Goal: Task Accomplishment & Management: Manage account settings

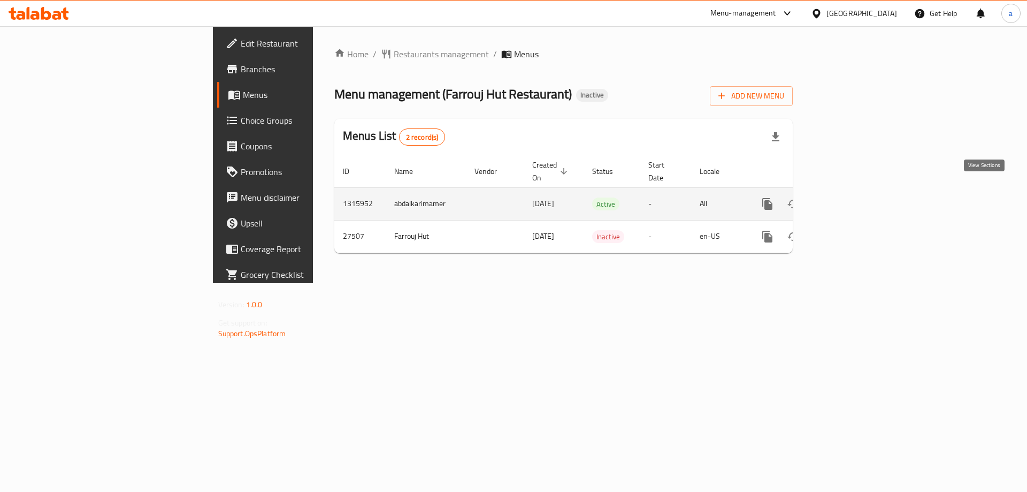
click at [851, 198] on icon "enhanced table" at bounding box center [844, 203] width 13 height 13
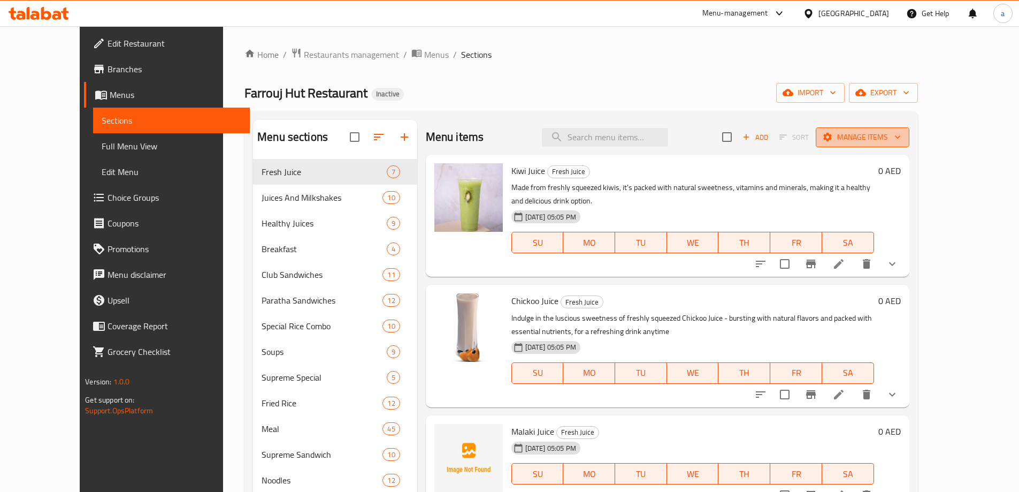
click at [901, 141] on span "Manage items" at bounding box center [862, 137] width 76 height 13
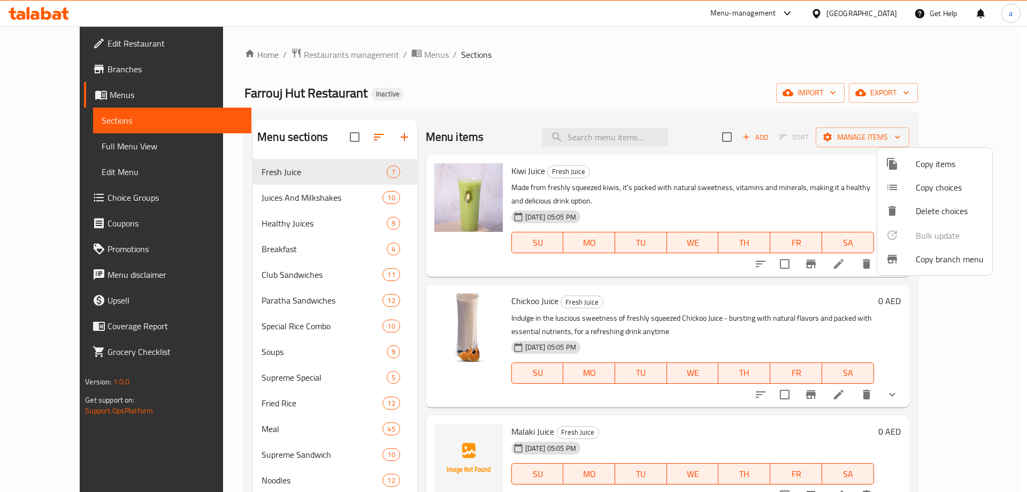
click at [788, 111] on div at bounding box center [513, 246] width 1027 height 492
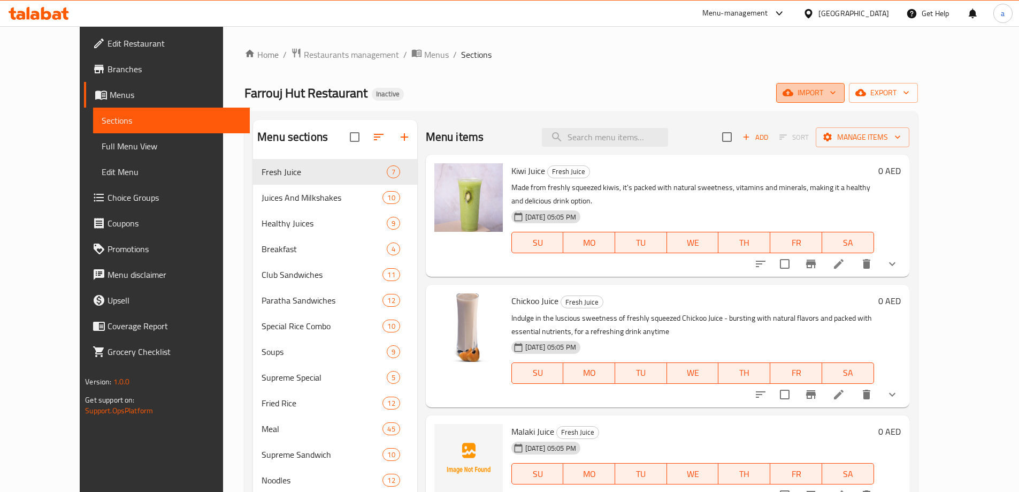
click at [836, 93] on span "import" at bounding box center [810, 92] width 51 height 13
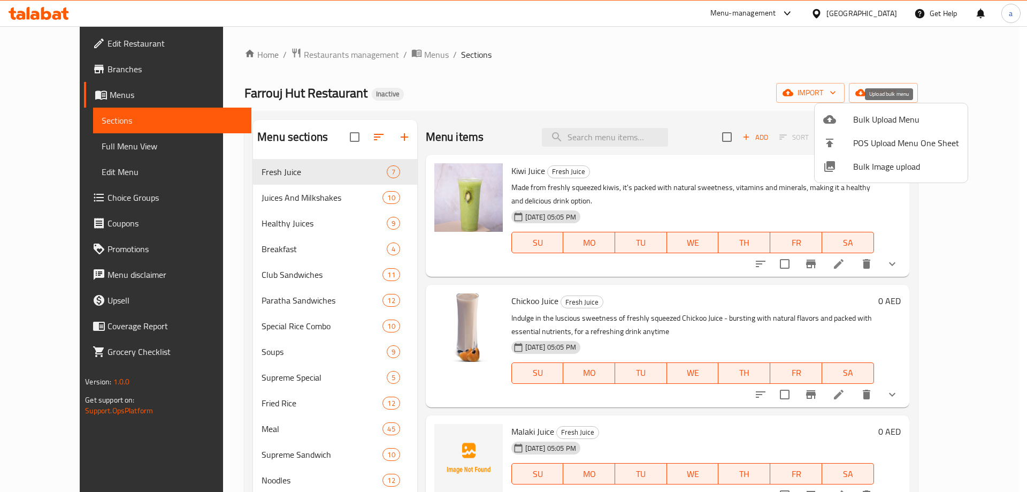
click at [891, 119] on span "Bulk Upload Menu" at bounding box center [906, 119] width 106 height 13
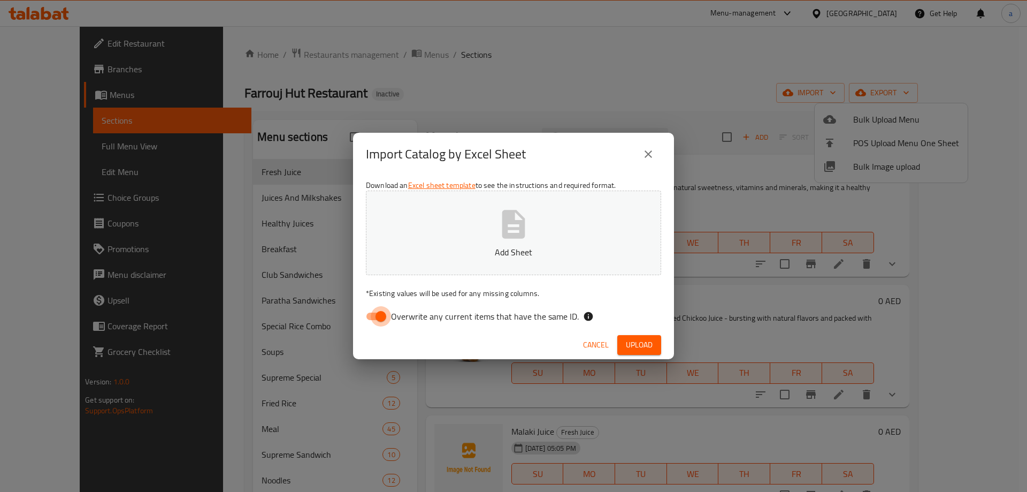
click at [370, 315] on input "Overwrite any current items that have the same ID." at bounding box center [380, 316] width 61 height 20
checkbox input "false"
click at [626, 339] on span "Upload" at bounding box center [639, 344] width 27 height 13
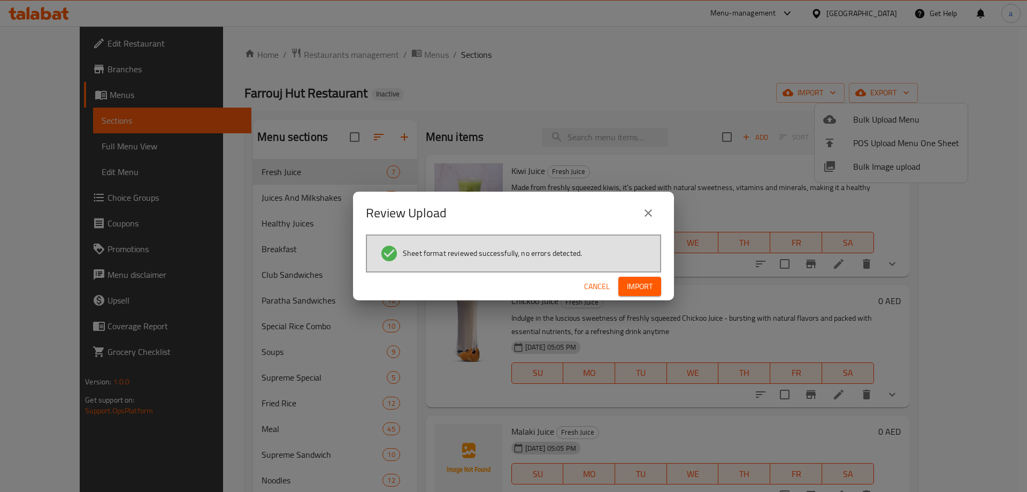
click at [628, 292] on span "Import" at bounding box center [640, 286] width 26 height 13
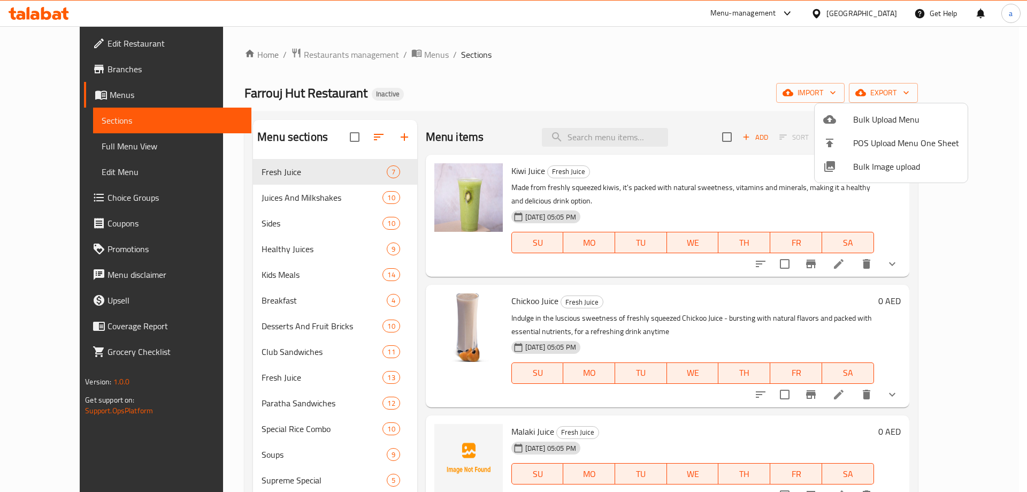
click at [50, 154] on div at bounding box center [513, 246] width 1027 height 492
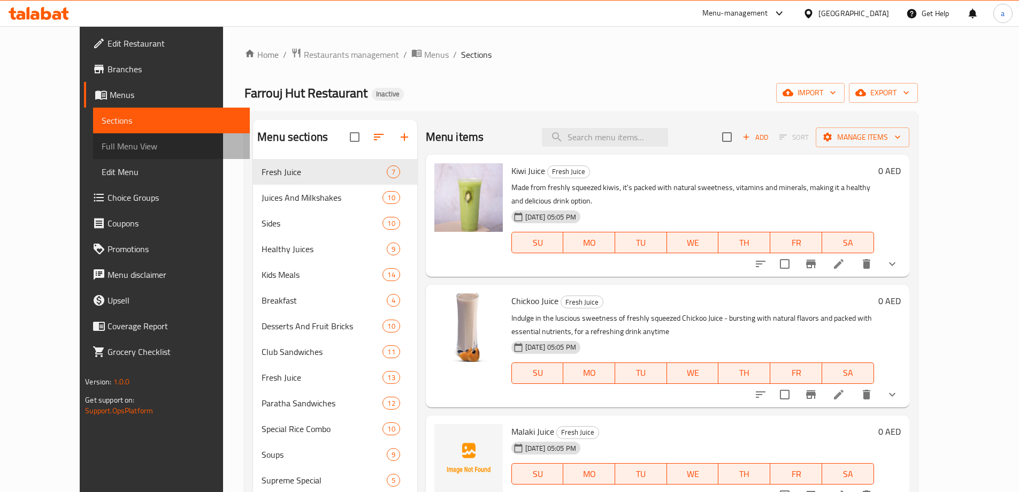
click at [102, 152] on span "Full Menu View" at bounding box center [172, 146] width 140 height 13
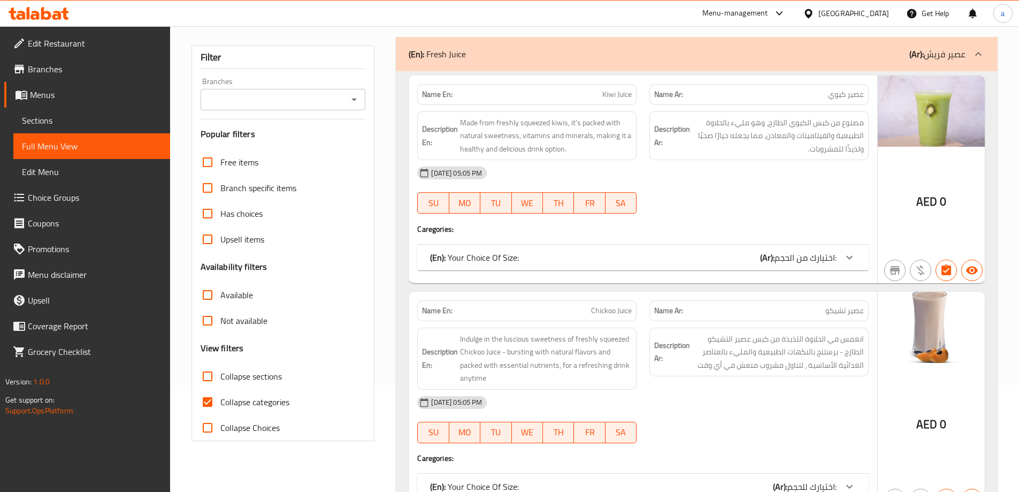
scroll to position [160, 0]
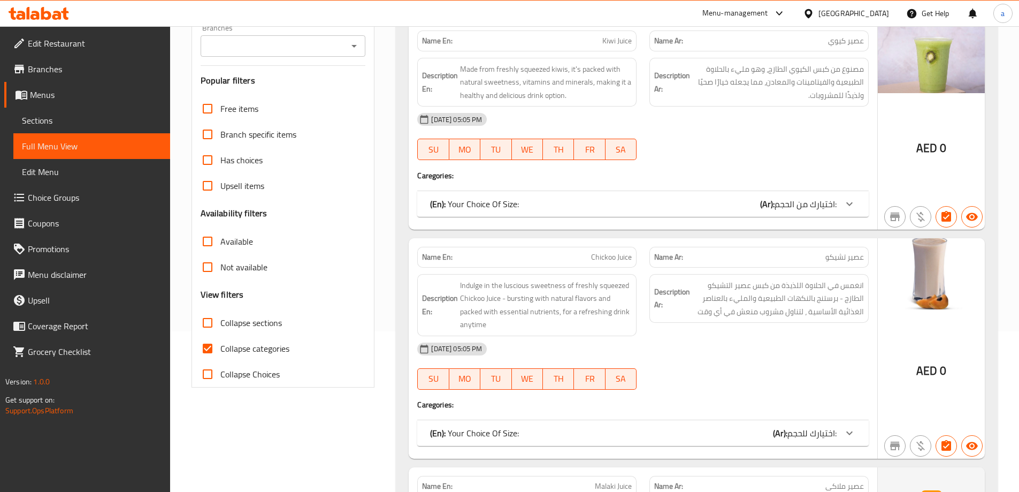
click at [211, 344] on input "Collapse categories" at bounding box center [208, 348] width 26 height 26
checkbox input "false"
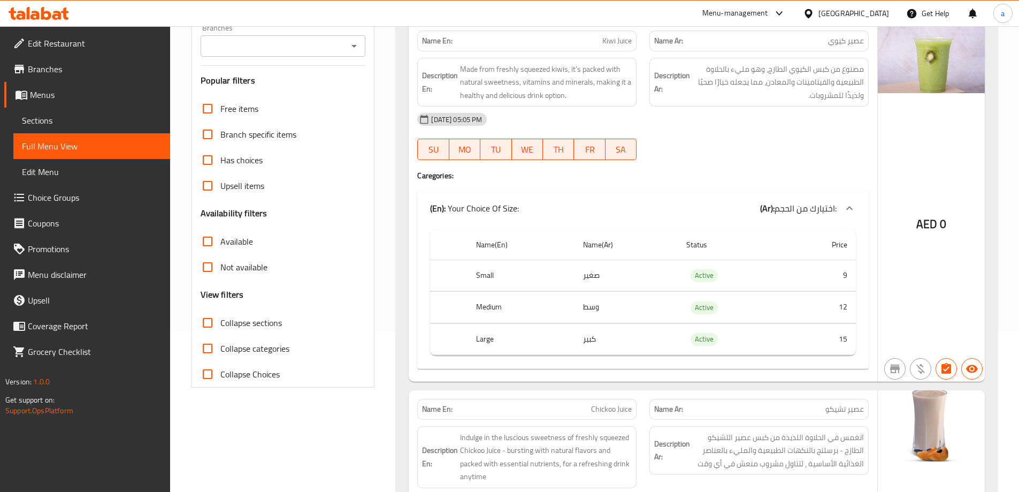
click at [205, 322] on input "Collapse sections" at bounding box center [208, 323] width 26 height 26
checkbox input "true"
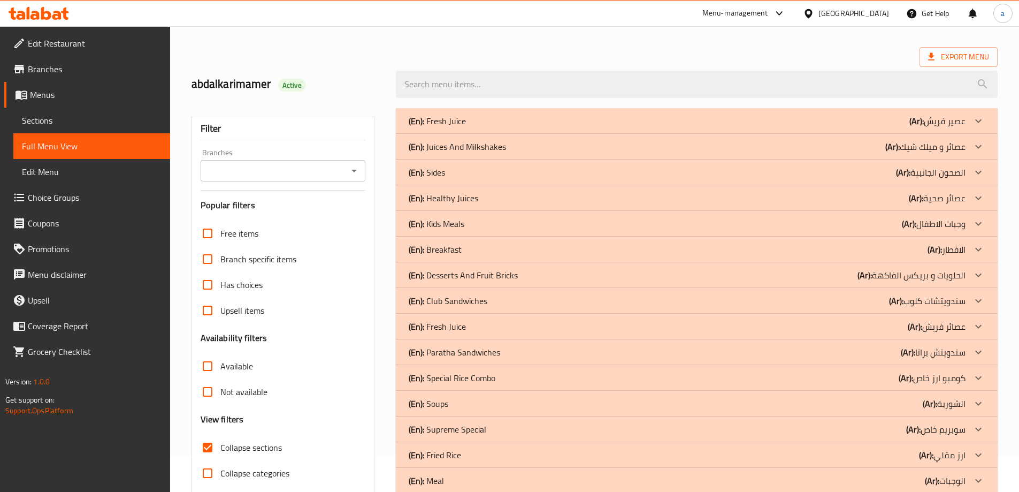
scroll to position [55, 0]
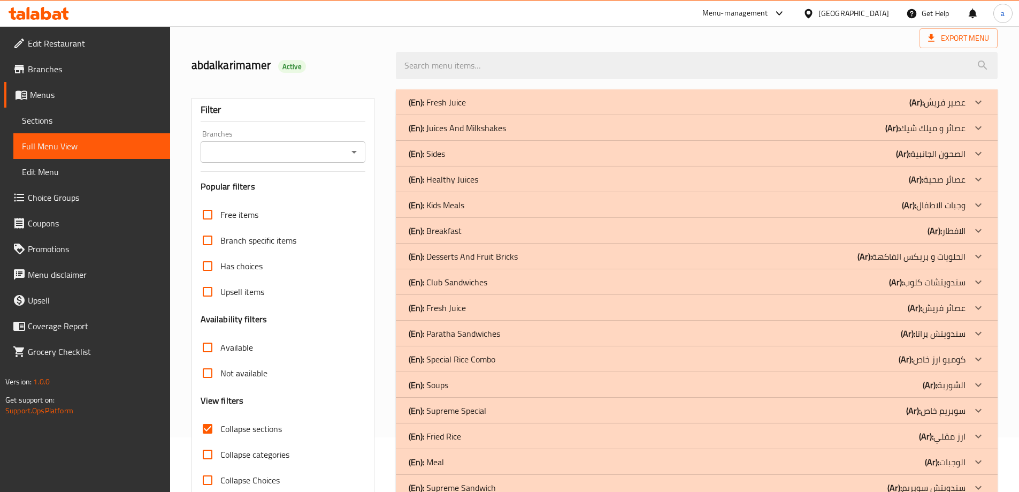
click at [970, 149] on div at bounding box center [978, 154] width 26 height 26
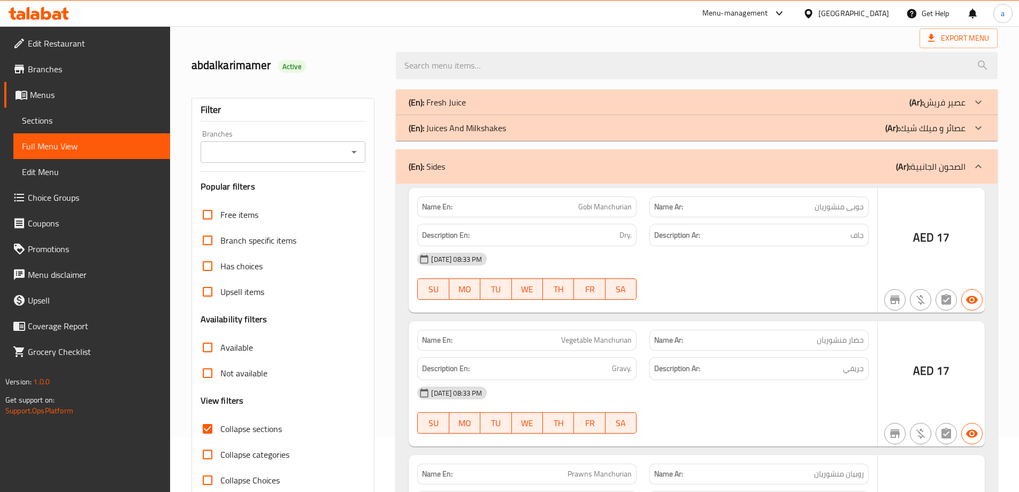
click at [977, 156] on div at bounding box center [978, 167] width 26 height 26
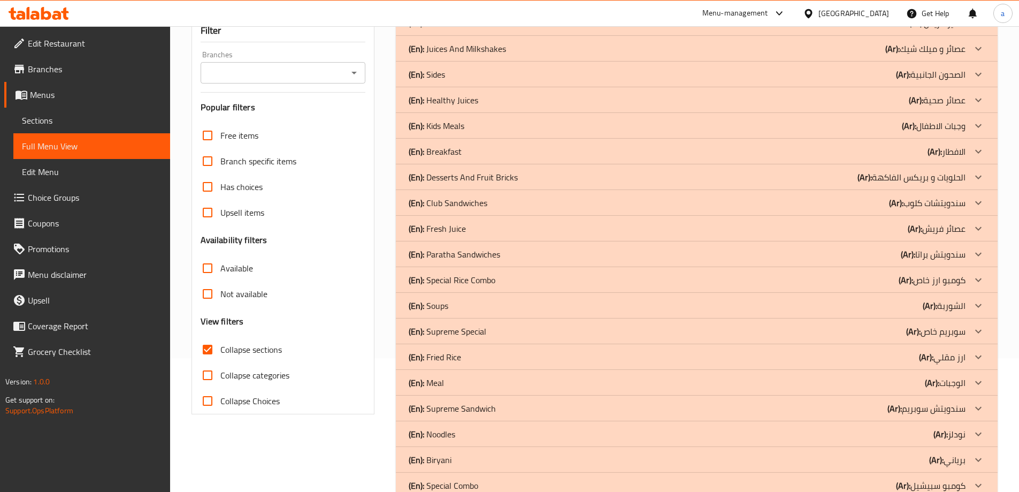
scroll to position [162, 0]
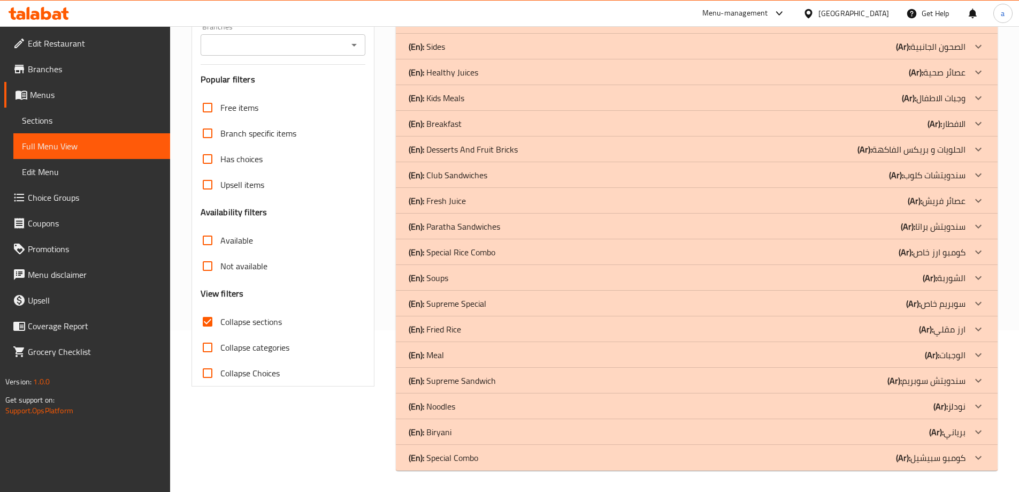
click at [978, 200] on icon at bounding box center [978, 200] width 13 height 13
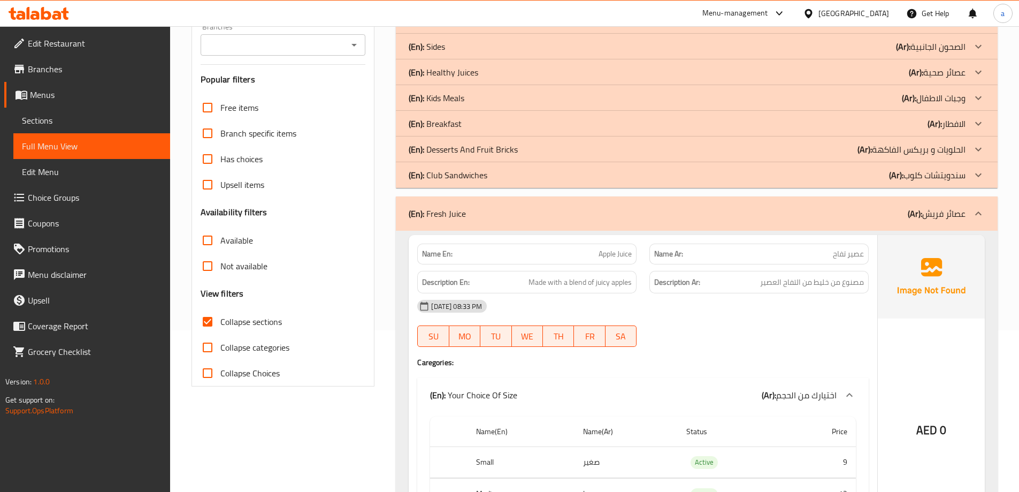
click at [969, 154] on div at bounding box center [978, 149] width 26 height 26
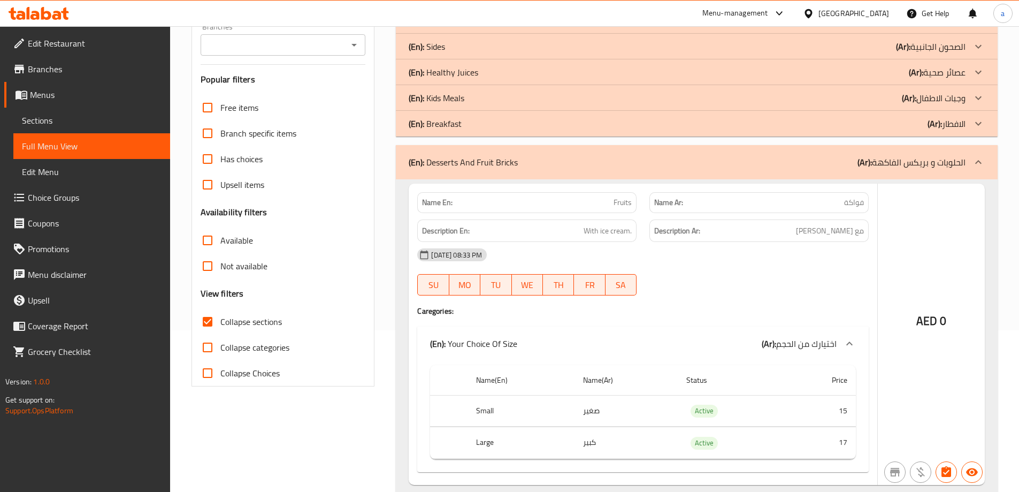
click at [974, 100] on icon at bounding box center [978, 97] width 13 height 13
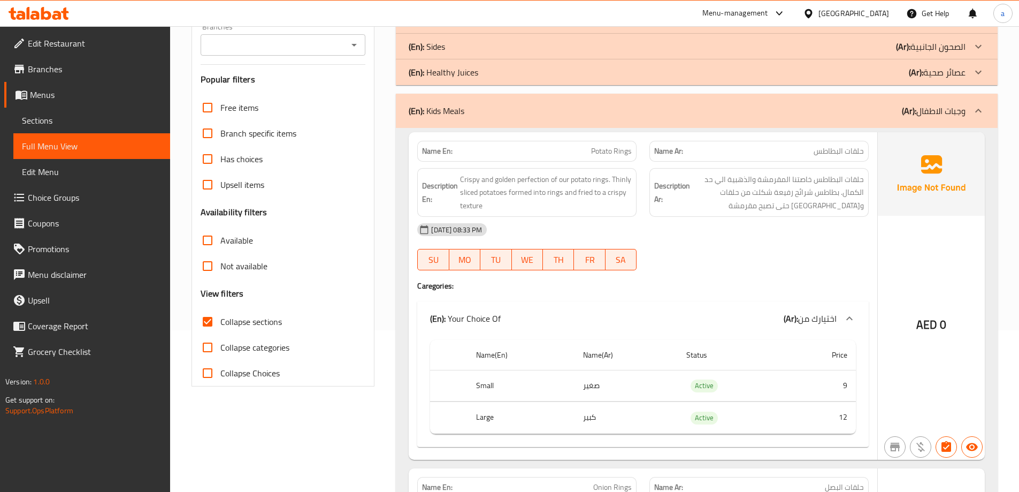
click at [970, 48] on div at bounding box center [978, 47] width 26 height 26
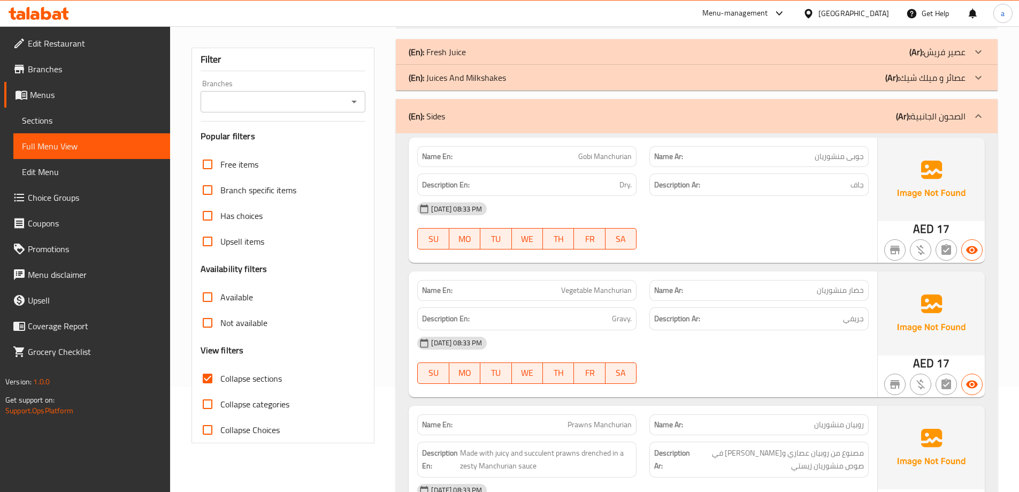
scroll to position [107, 0]
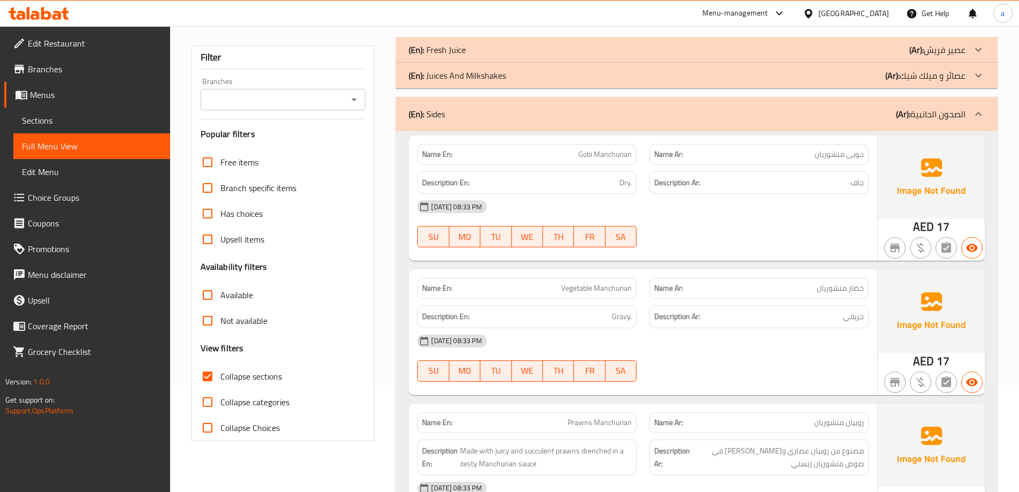
click at [207, 426] on input "Collapse Choices" at bounding box center [208, 428] width 26 height 26
checkbox input "true"
click at [631, 185] on span "Dry." at bounding box center [625, 182] width 12 height 13
drag, startPoint x: 580, startPoint y: 154, endPoint x: 662, endPoint y: 150, distance: 81.9
click at [660, 151] on div "Name En: Gobi Manchurian Name Ar: [PERSON_NAME]" at bounding box center [643, 154] width 464 height 34
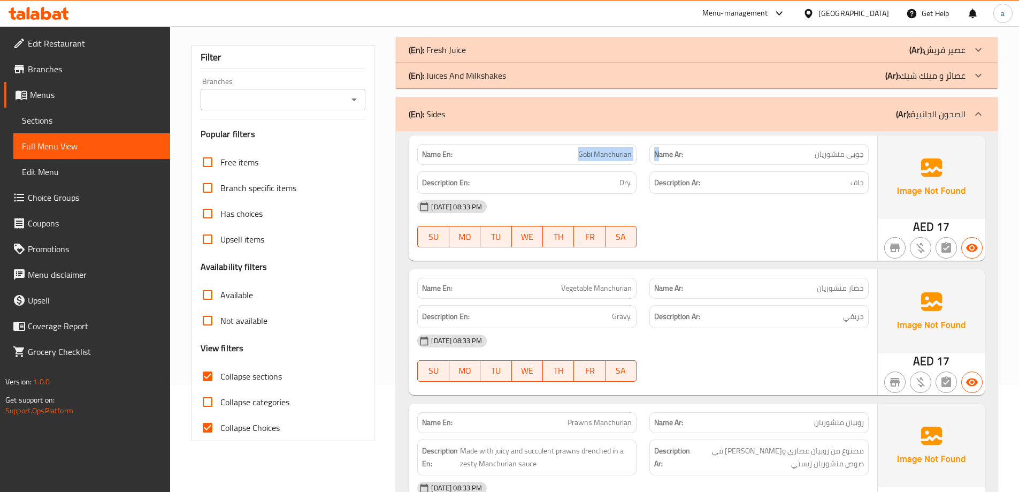
click at [607, 162] on div "Name En: Gobi Manchurian" at bounding box center [526, 154] width 219 height 21
drag, startPoint x: 578, startPoint y: 154, endPoint x: 637, endPoint y: 160, distance: 58.6
click at [637, 160] on div "Name En: Gobi Manchurian" at bounding box center [527, 154] width 232 height 34
copy span "Gobi Manchurian"
click at [702, 221] on div "[DATE] 08:33 PM SU MO TU WE TH FR SA" at bounding box center [643, 224] width 464 height 60
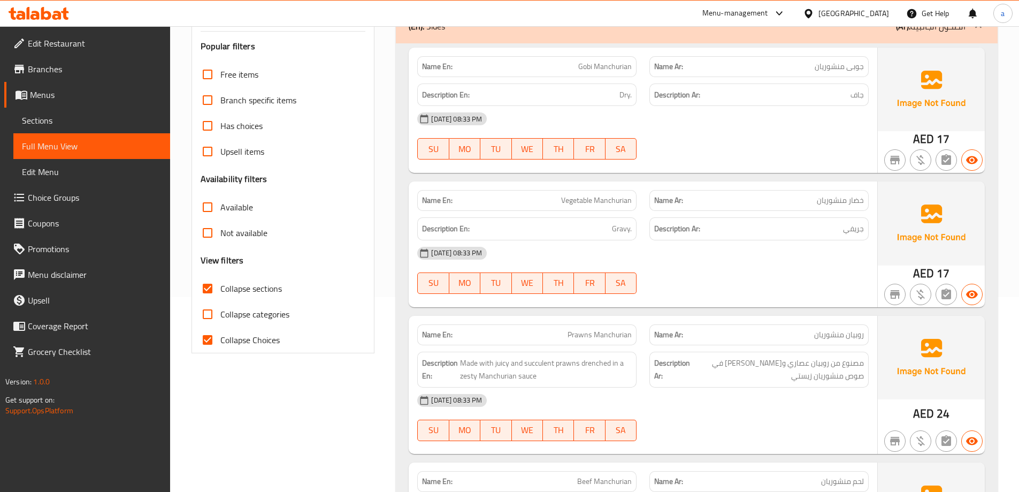
scroll to position [214, 0]
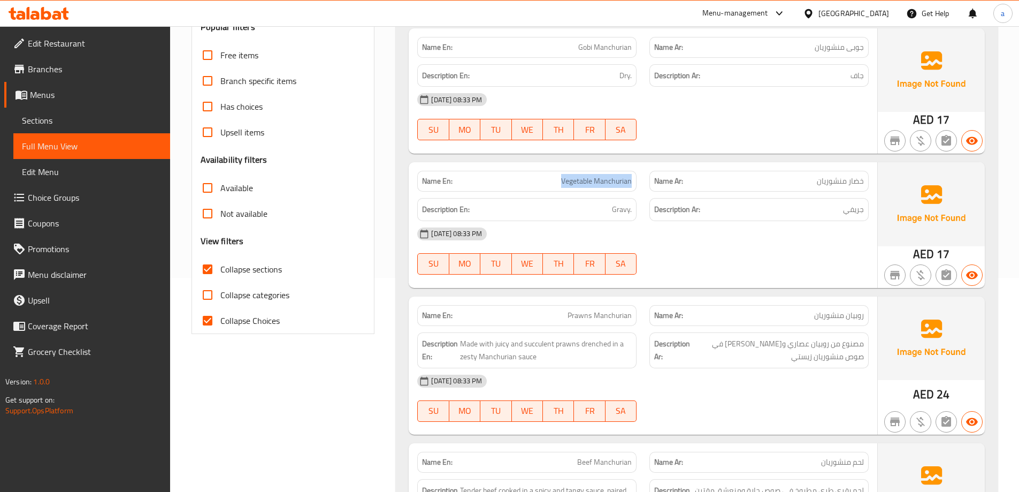
drag, startPoint x: 561, startPoint y: 180, endPoint x: 631, endPoint y: 183, distance: 70.2
click at [631, 183] on span "Vegetable Manchurian" at bounding box center [596, 180] width 71 height 11
copy span "Vegetable Manchurian"
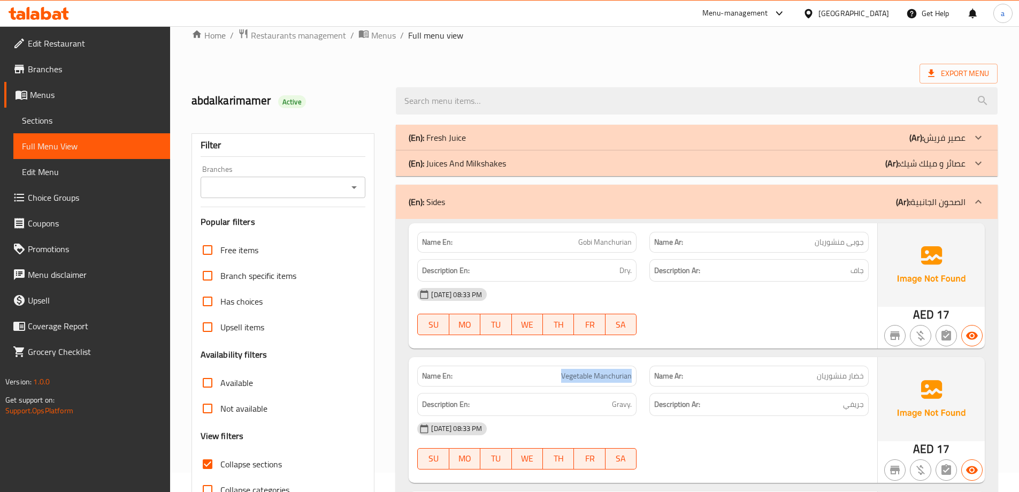
scroll to position [0, 0]
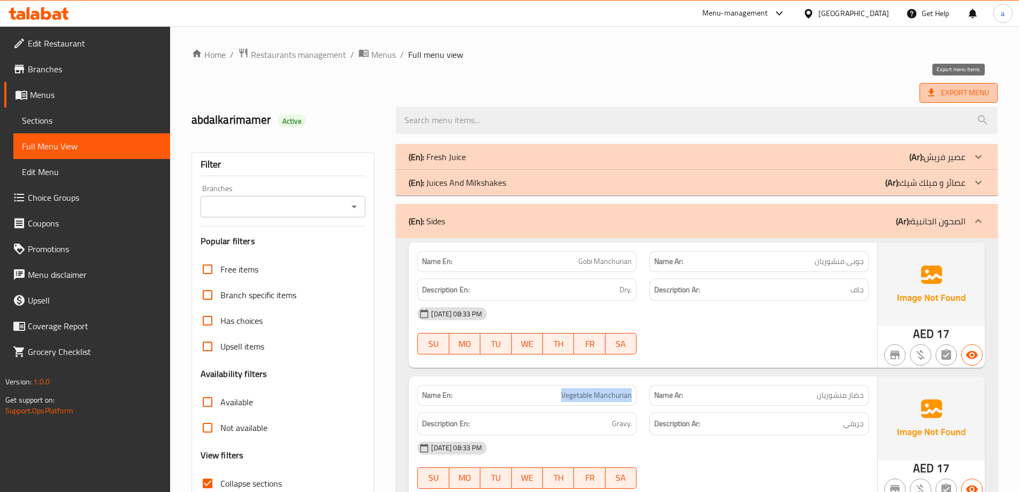
click at [938, 89] on span "Export Menu" at bounding box center [958, 92] width 61 height 13
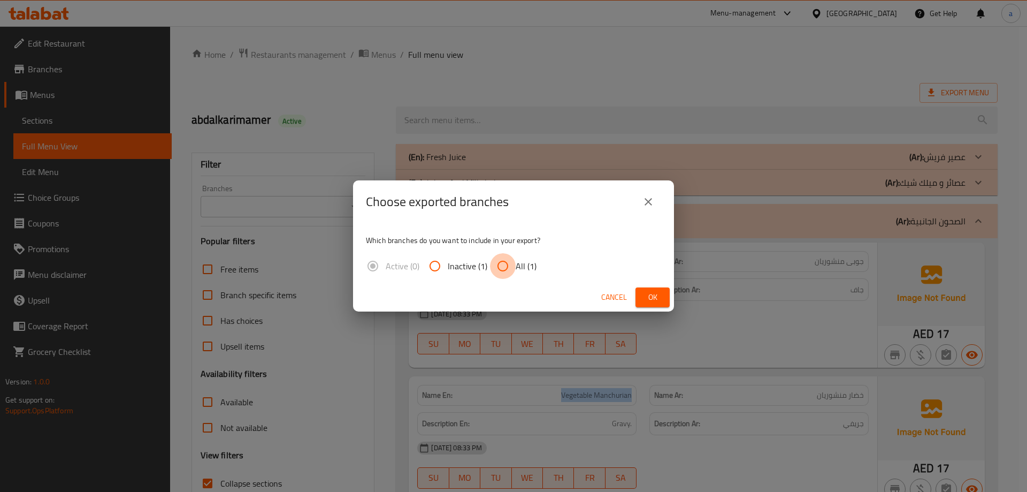
click at [494, 266] on input "All (1)" at bounding box center [503, 266] width 26 height 26
radio input "true"
click at [654, 291] on span "Ok" at bounding box center [652, 296] width 17 height 13
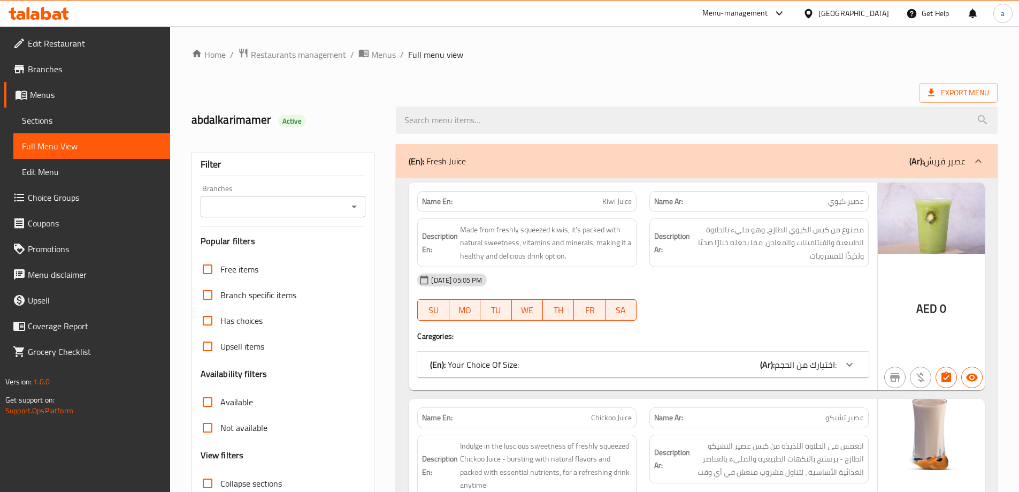
click at [111, 127] on link "Sections" at bounding box center [91, 121] width 157 height 26
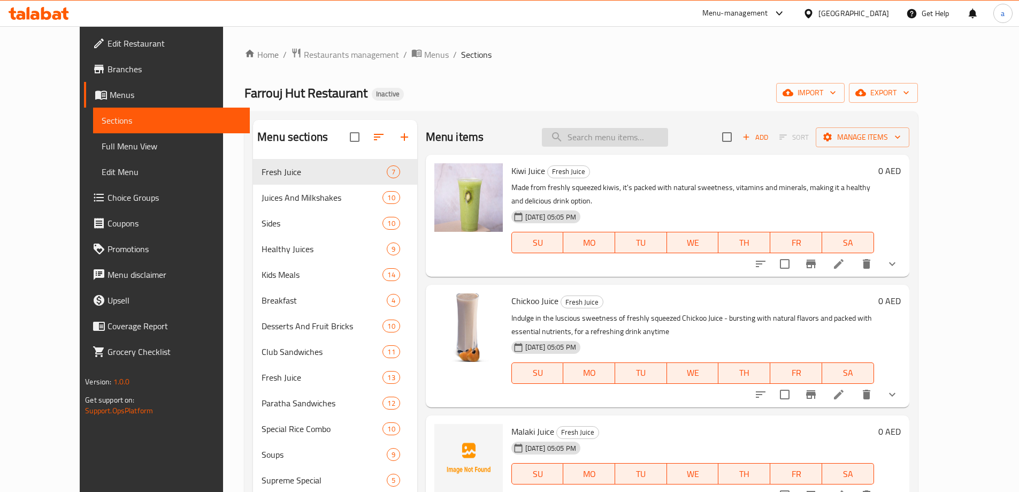
click at [616, 139] on input "search" at bounding box center [605, 137] width 126 height 19
paste input "Gobi Manchurian"
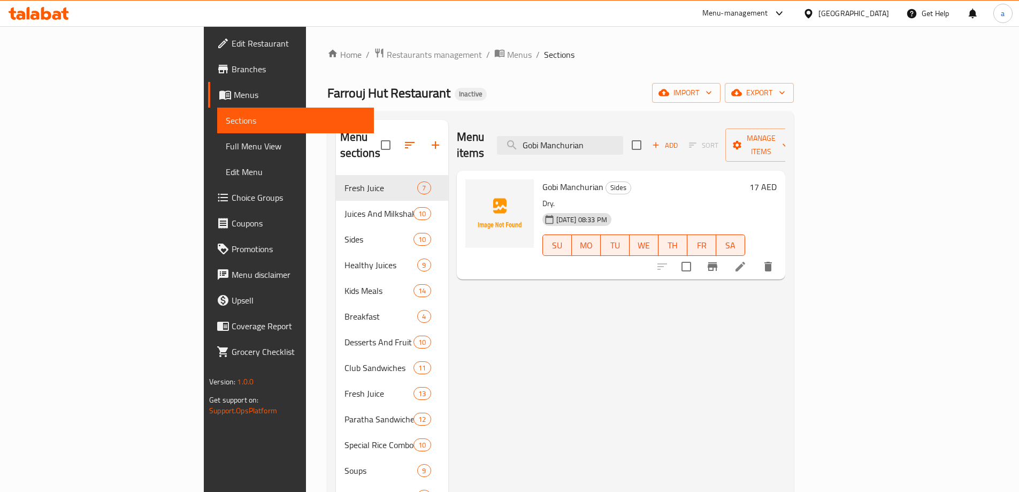
type input "Gobi Manchurian"
click at [747, 260] on icon at bounding box center [740, 266] width 13 height 13
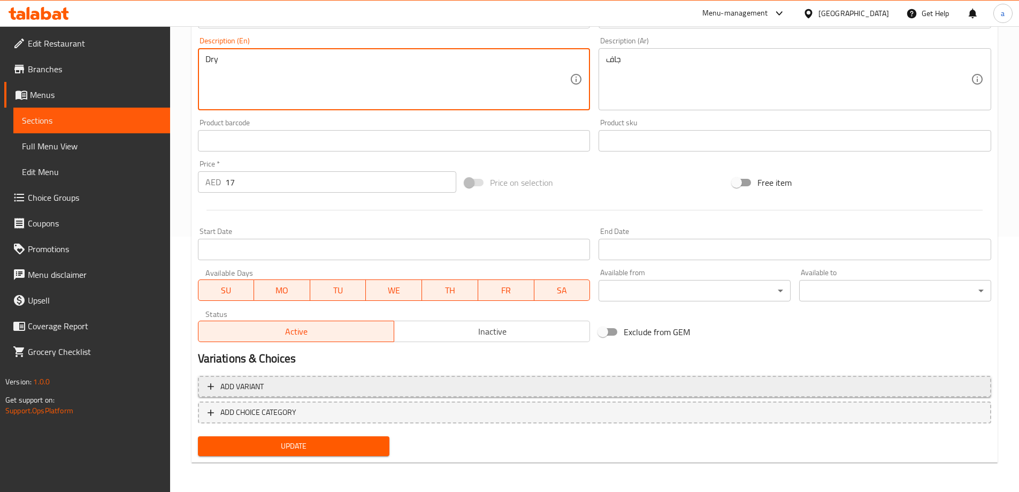
scroll to position [256, 0]
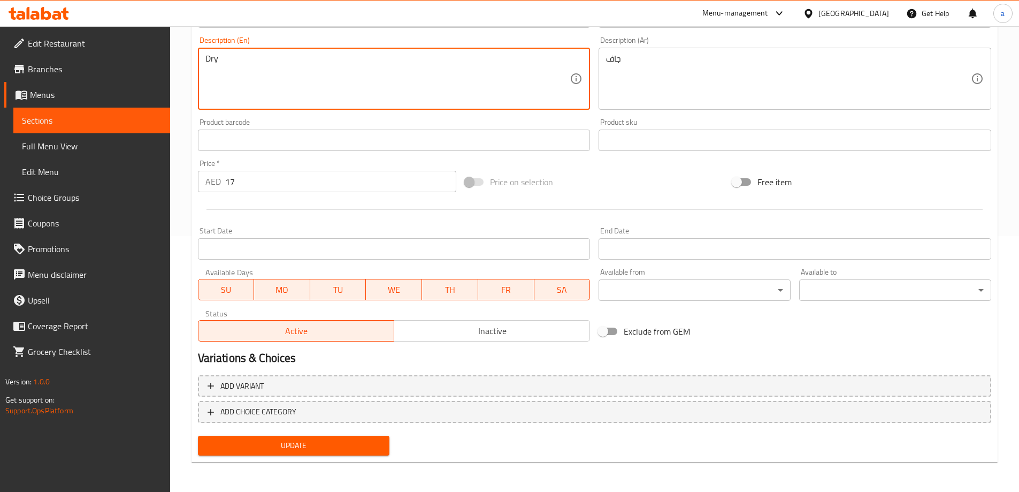
type textarea "Dry"
click at [310, 438] on div "Add item image Image Size: 1200 x 800 px / Image formats: jpg, png / 5MB Max. I…" at bounding box center [595, 171] width 802 height 575
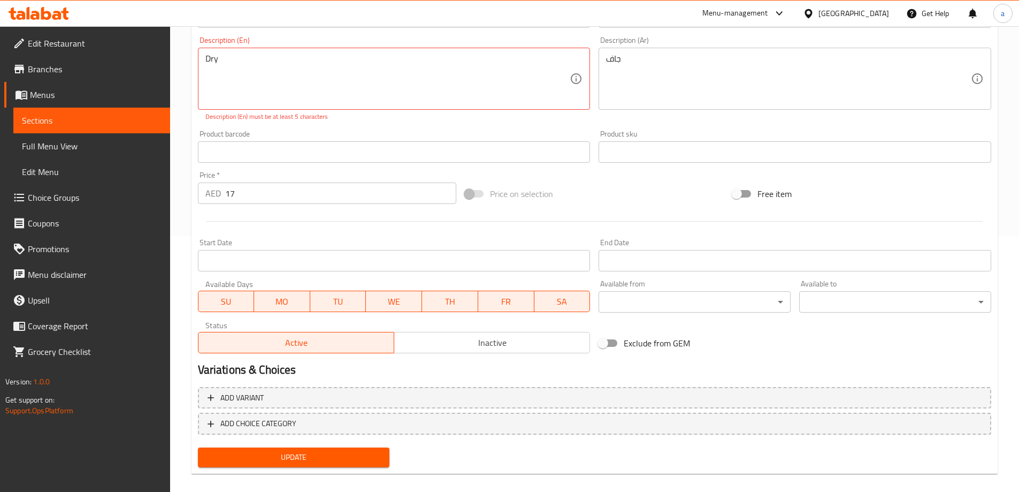
click at [89, 124] on span "Sections" at bounding box center [92, 120] width 140 height 13
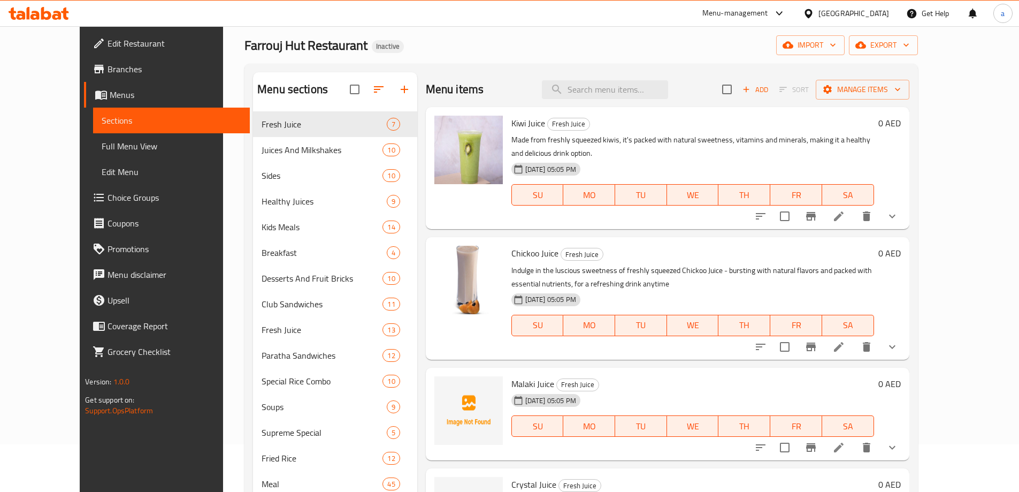
scroll to position [29, 0]
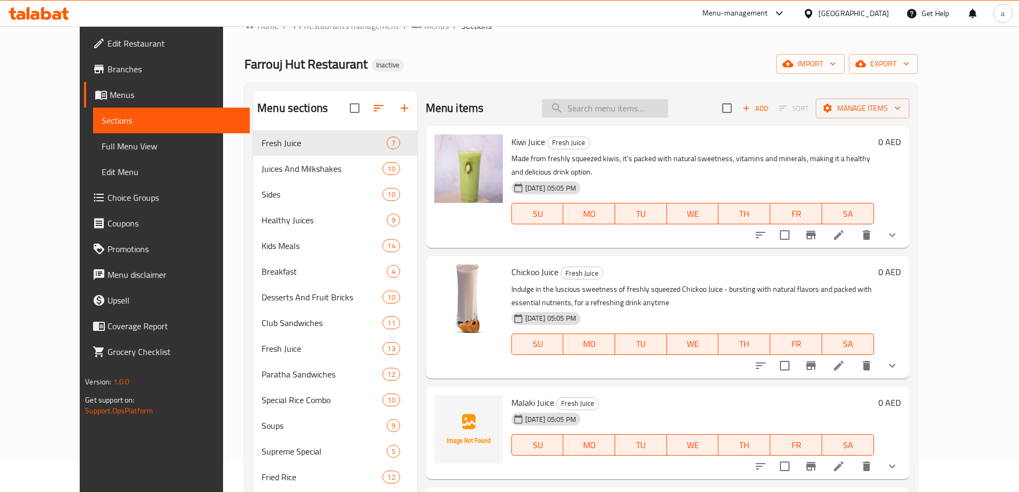
click at [595, 106] on input "search" at bounding box center [605, 108] width 126 height 19
type input "["
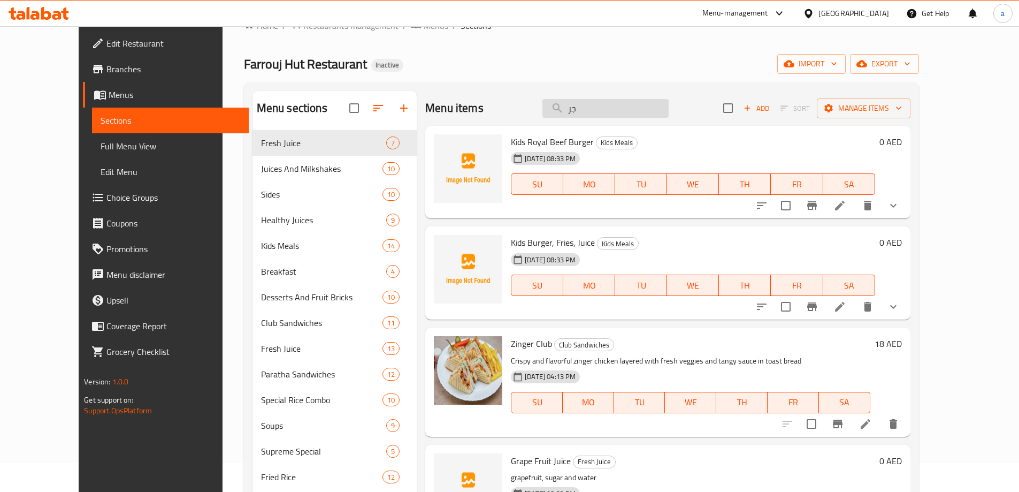
type input "ج"
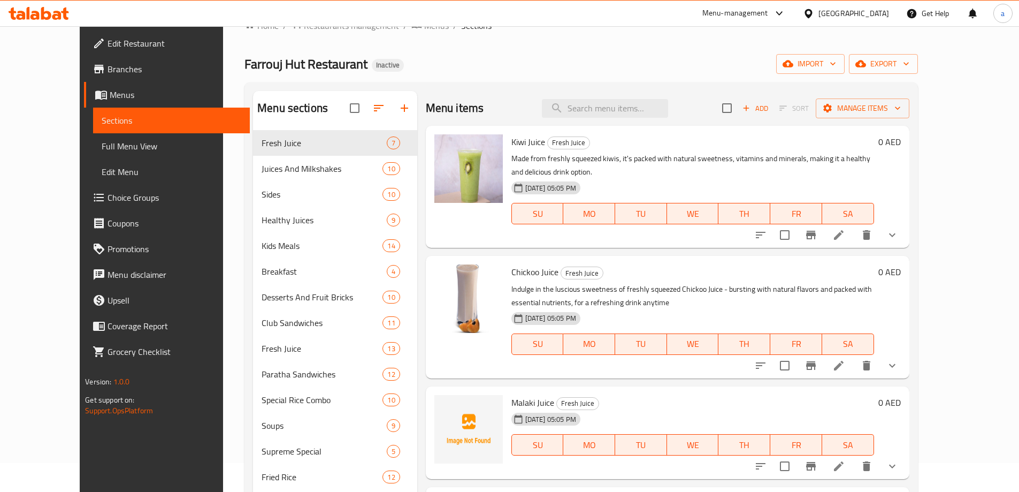
click at [102, 150] on span "Full Menu View" at bounding box center [172, 146] width 140 height 13
click at [110, 125] on span "Sections" at bounding box center [172, 120] width 140 height 13
click at [111, 122] on span "Sections" at bounding box center [172, 120] width 140 height 13
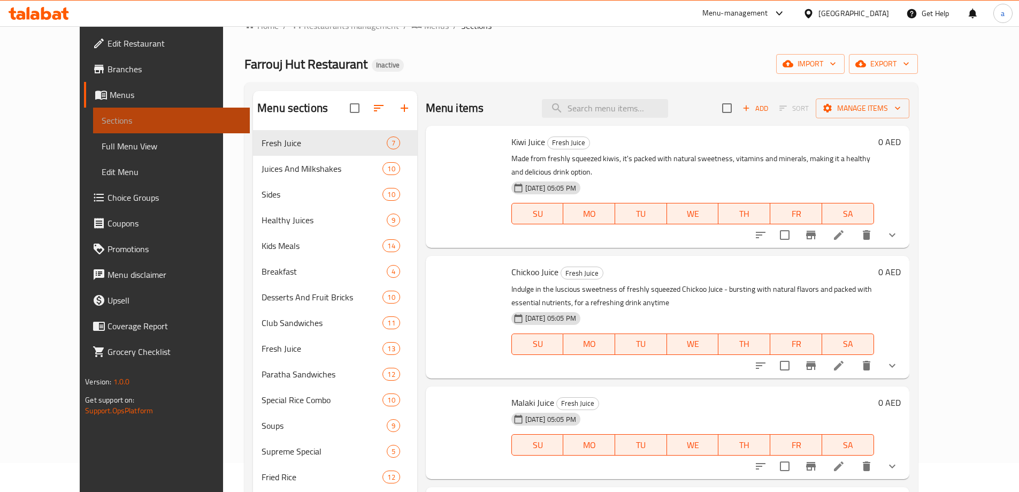
click at [111, 122] on span "Sections" at bounding box center [172, 120] width 140 height 13
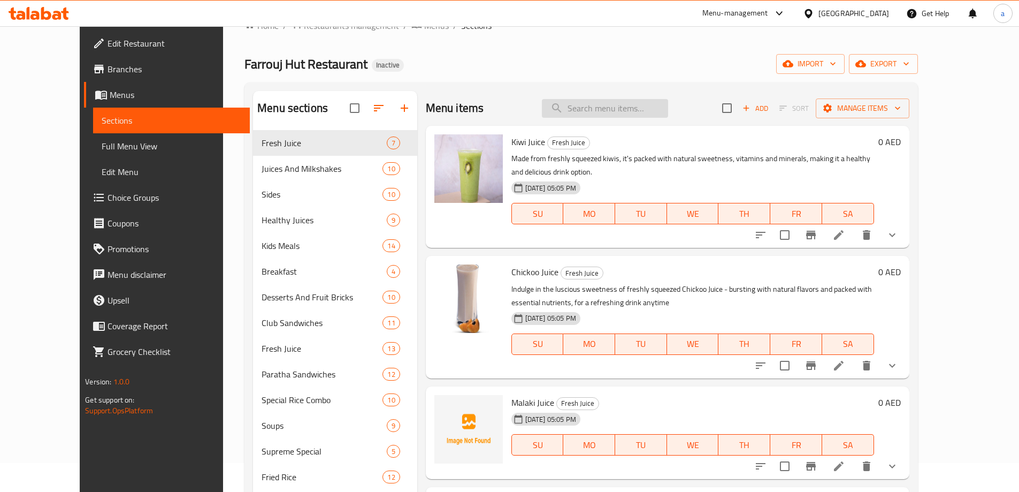
click at [623, 106] on input "search" at bounding box center [605, 108] width 126 height 19
paste input "Vegetable Manchurian"
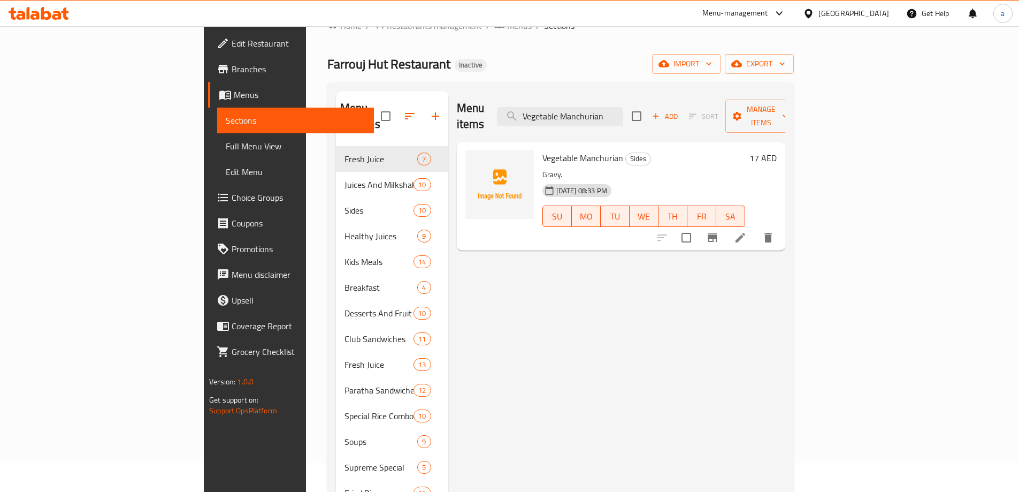
type input "Vegetable Manchurian"
click at [755, 228] on li at bounding box center [740, 237] width 30 height 19
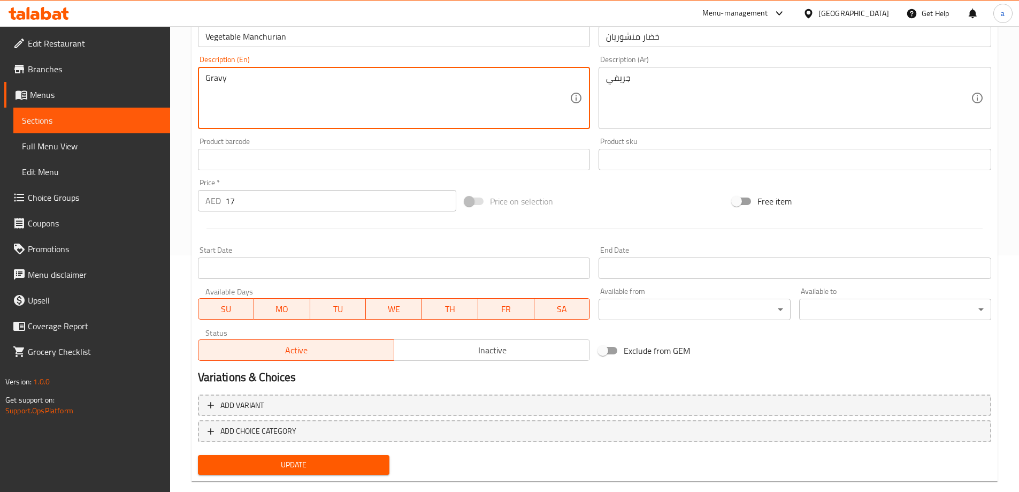
scroll to position [256, 0]
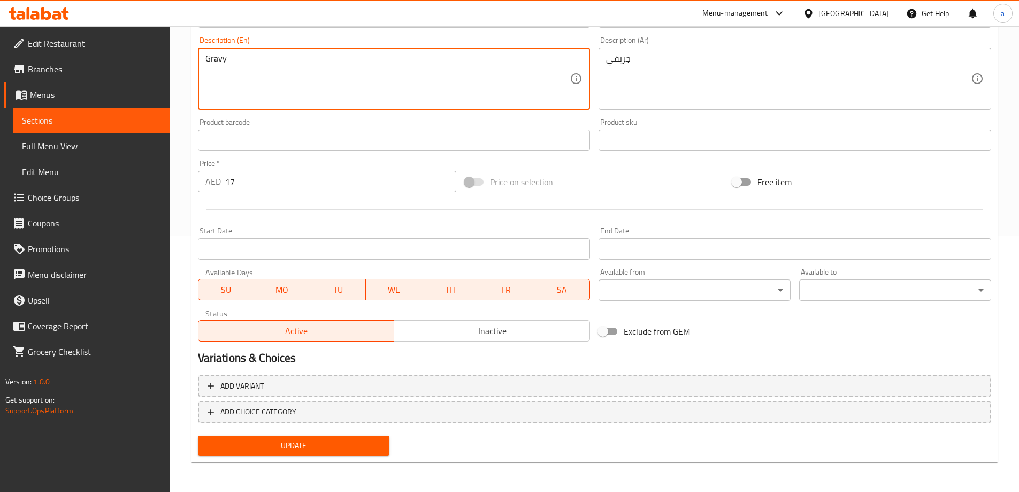
type textarea "Gravy"
click at [283, 445] on span "Update" at bounding box center [293, 445] width 175 height 13
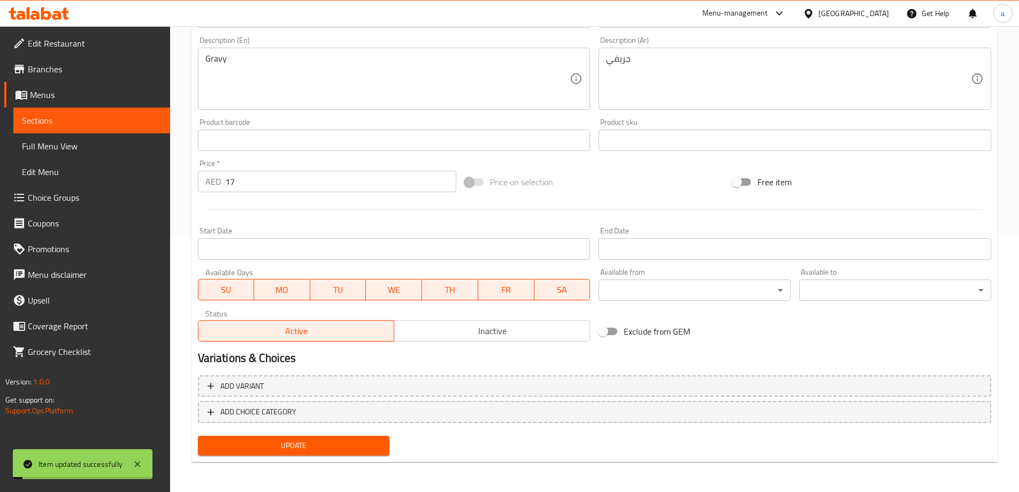
click at [133, 124] on span "Sections" at bounding box center [92, 120] width 140 height 13
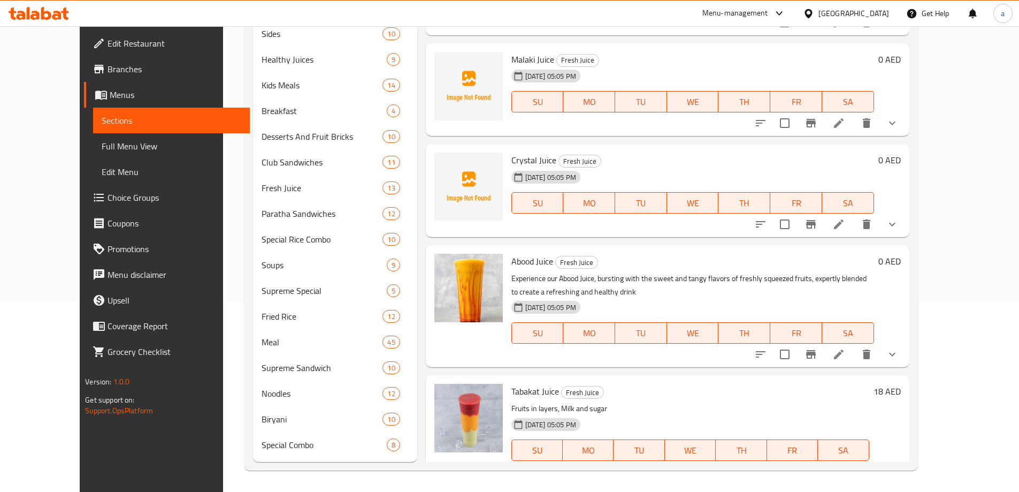
scroll to position [214, 0]
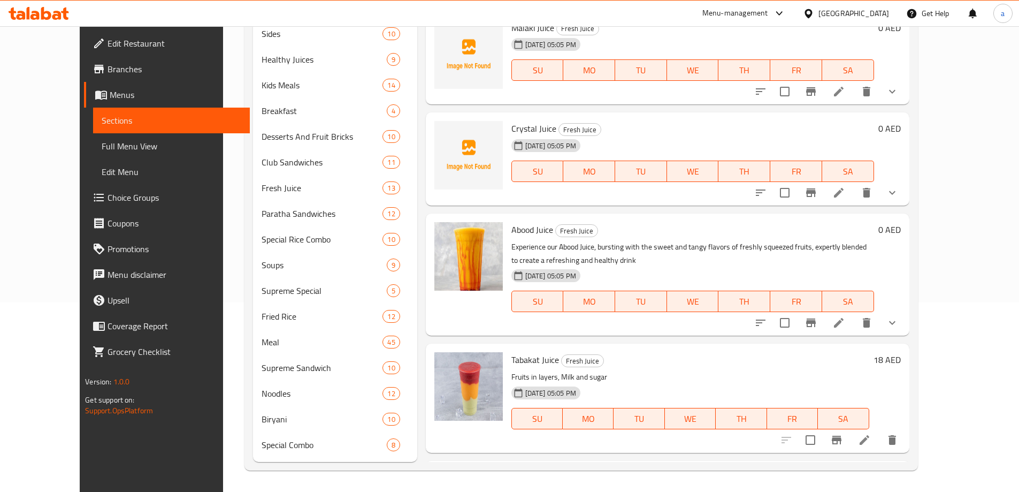
click at [102, 141] on span "Full Menu View" at bounding box center [172, 146] width 140 height 13
